Goal: Task Accomplishment & Management: Use online tool/utility

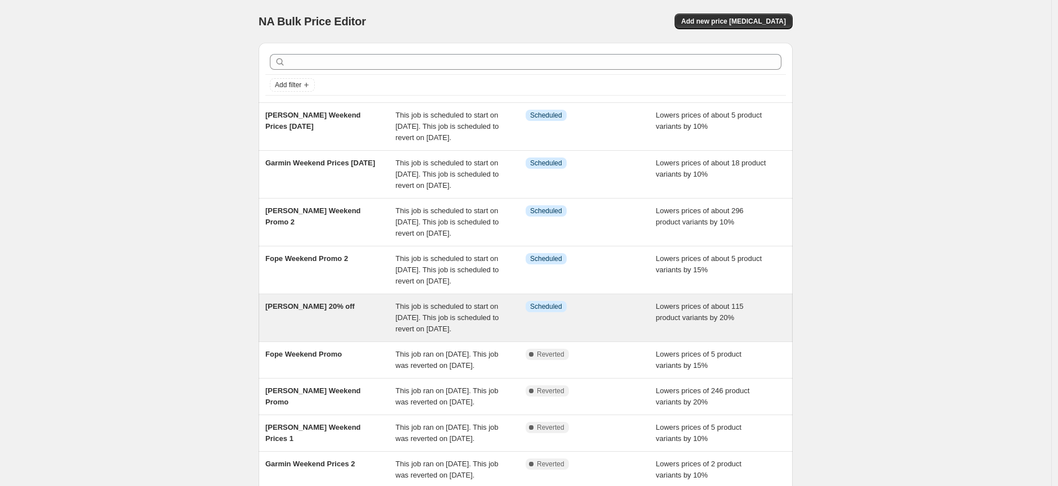
click at [345, 310] on span "[PERSON_NAME] 20% off" at bounding box center [309, 306] width 89 height 8
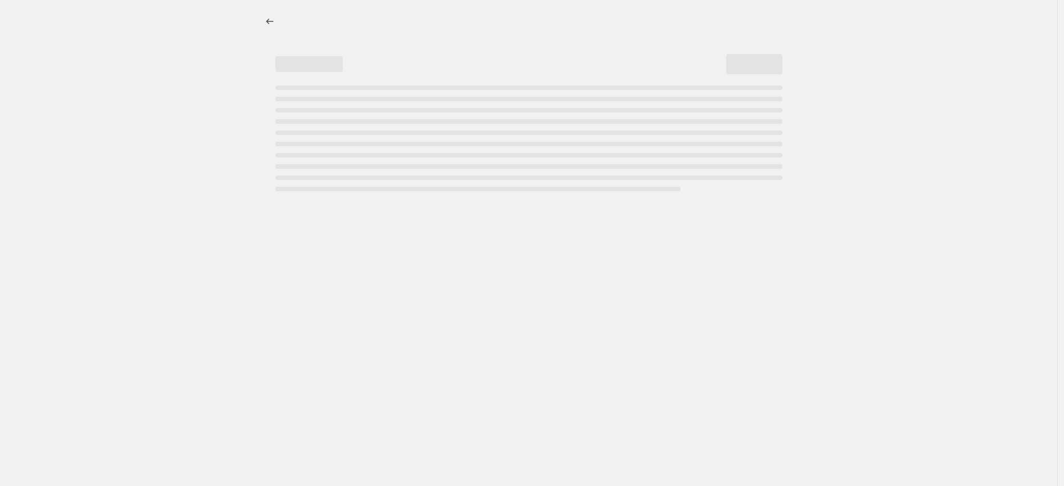
select select "percentage"
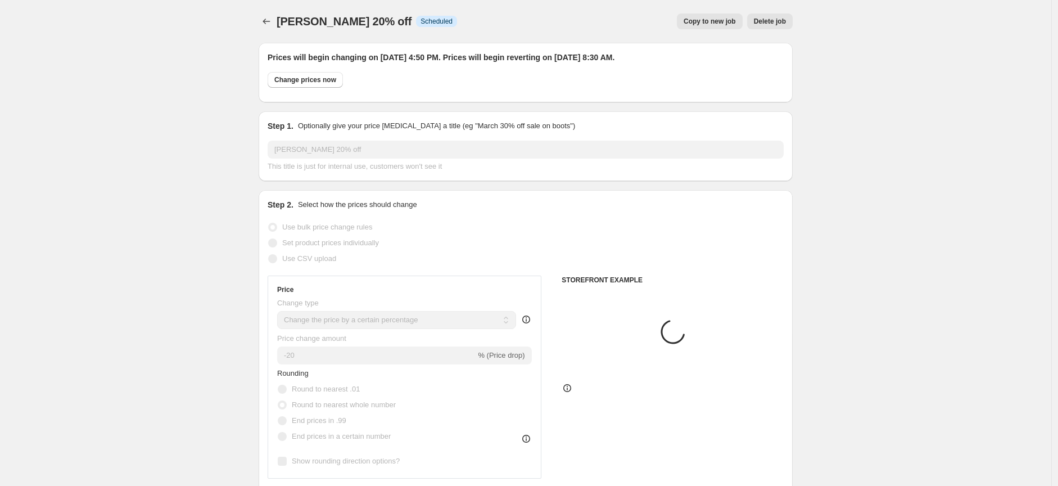
select select "collection"
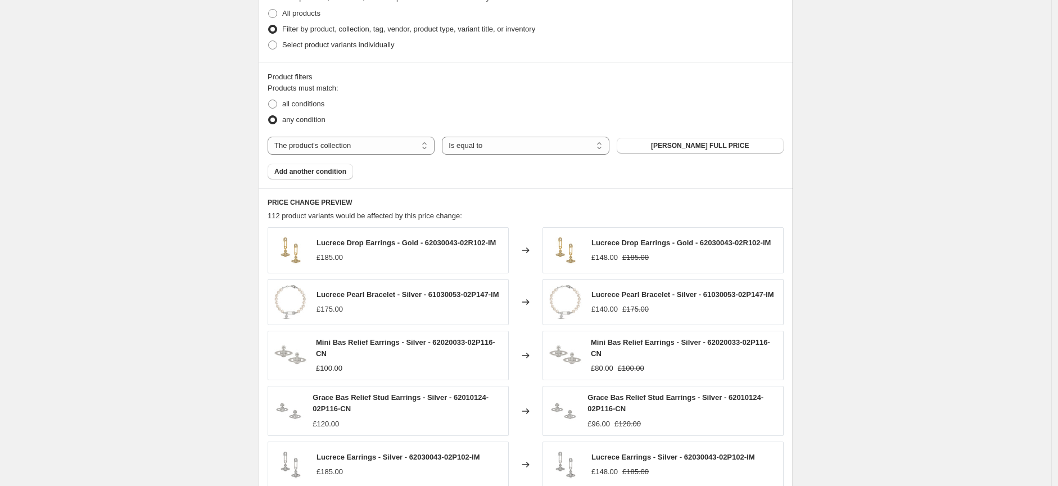
scroll to position [1117, 0]
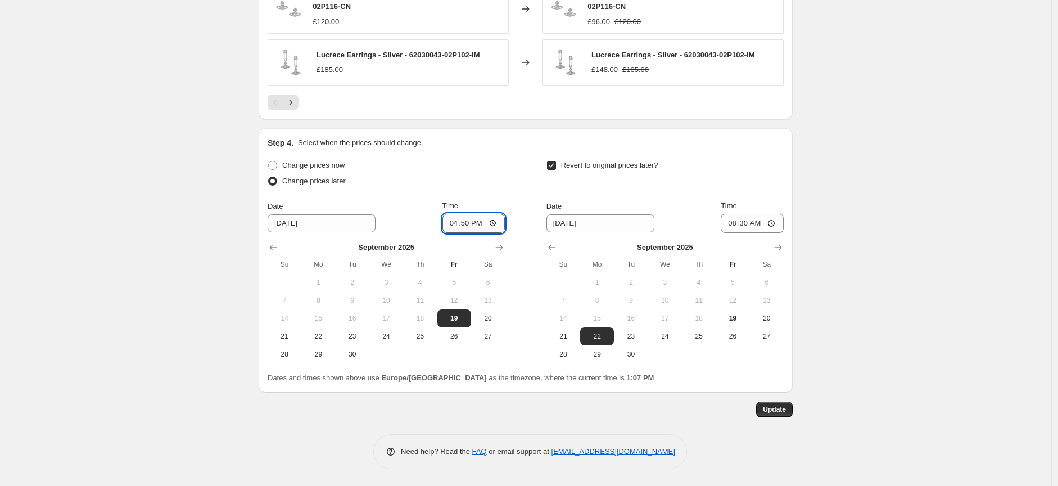
click at [493, 223] on input "16:50" at bounding box center [474, 223] width 63 height 19
type input "13:08"
click at [779, 408] on span "Update" at bounding box center [774, 409] width 23 height 9
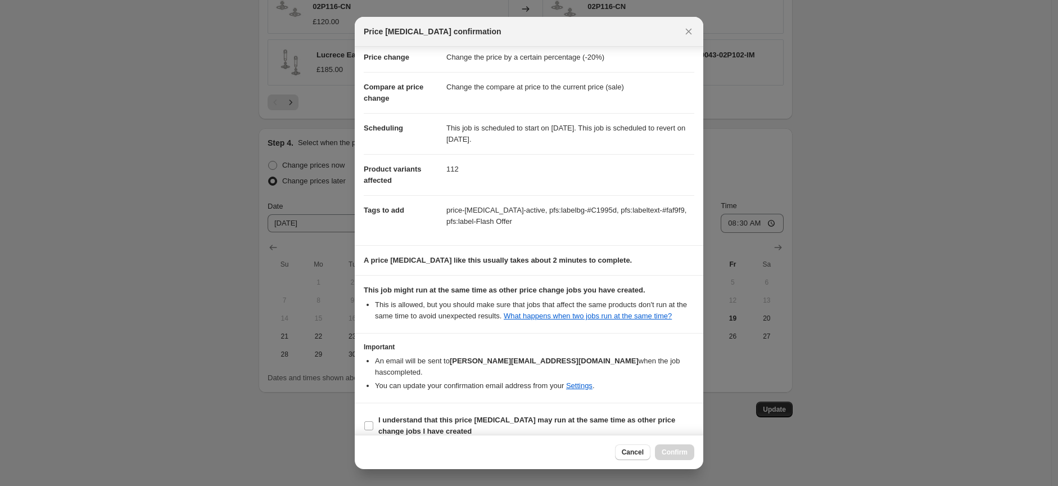
scroll to position [37, 0]
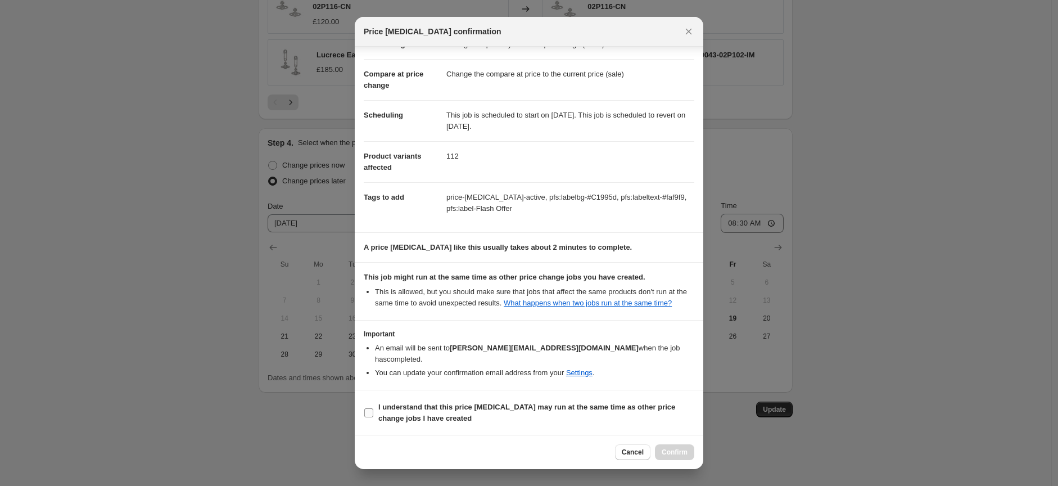
click at [370, 413] on input "I understand that this price [MEDICAL_DATA] may run at the same time as other p…" at bounding box center [368, 412] width 9 height 9
checkbox input "true"
click at [679, 453] on span "Confirm" at bounding box center [675, 452] width 26 height 9
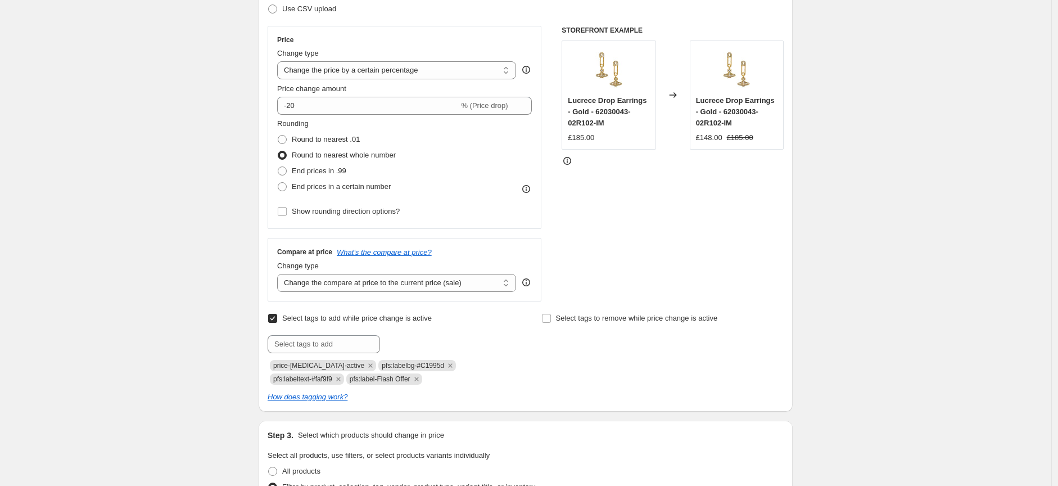
scroll to position [0, 0]
